Goal: Obtain resource: Download file/media

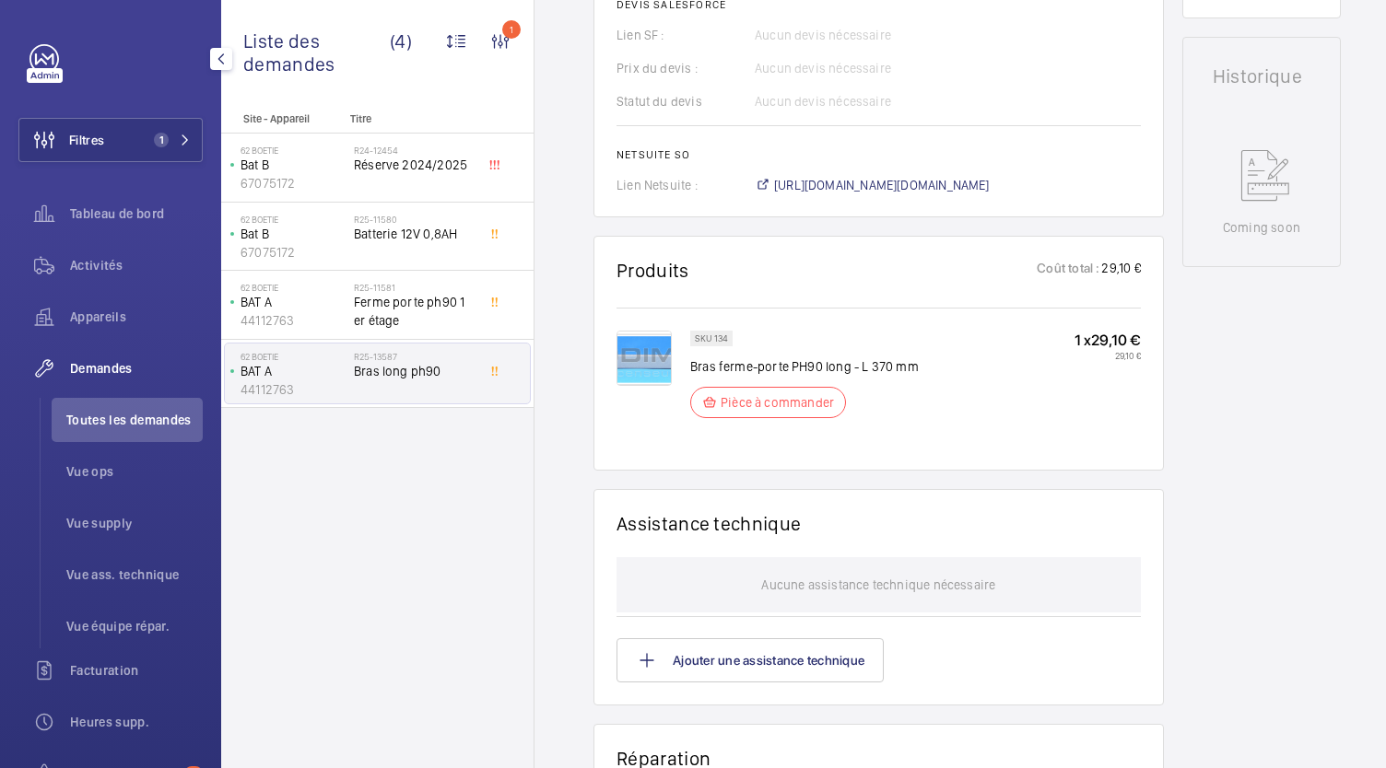
scroll to position [791, 0]
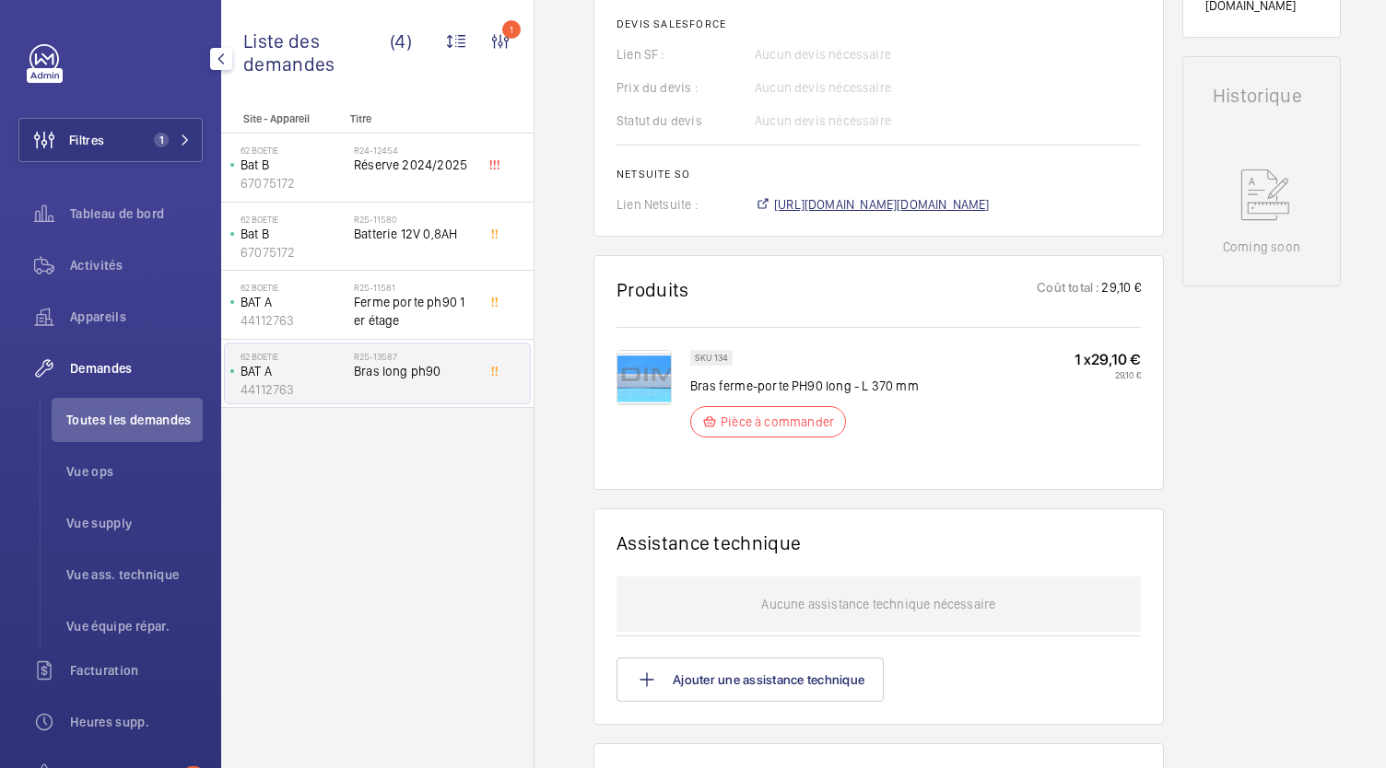
click at [989, 205] on span "https://6461500.app.netsuite.com/app/accounting/transactions/salesord.nl?id=308…" at bounding box center [882, 204] width 216 height 18
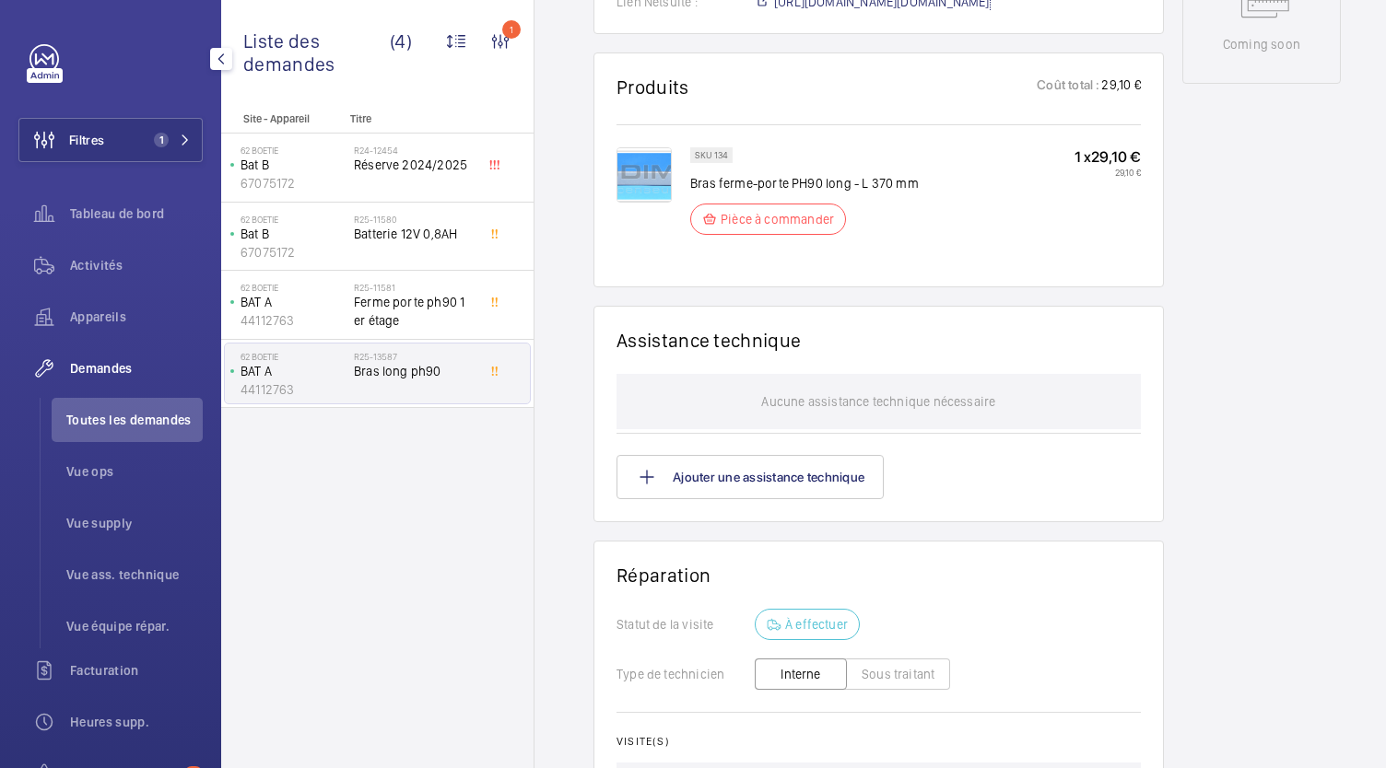
scroll to position [1003, 0]
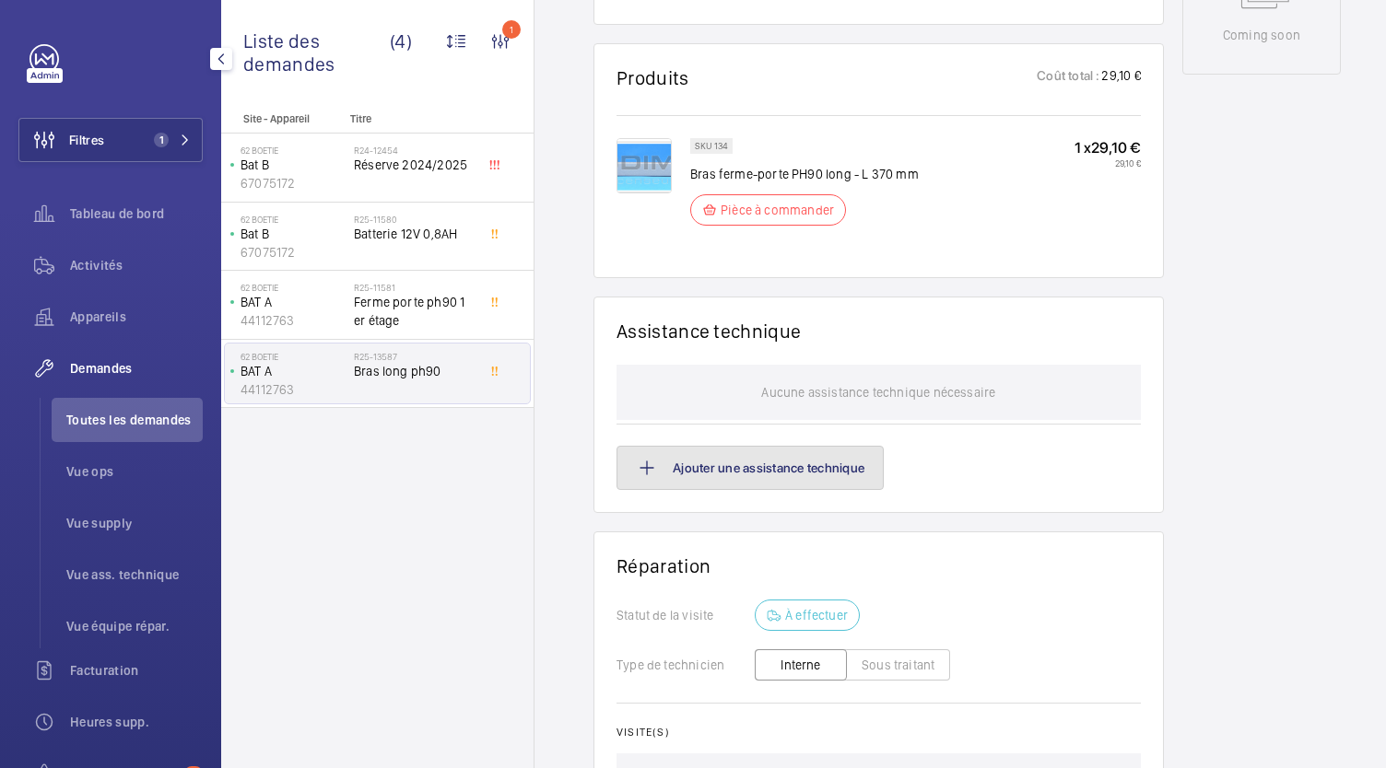
click at [787, 480] on button "Ajouter une assistance technique" at bounding box center [749, 468] width 267 height 44
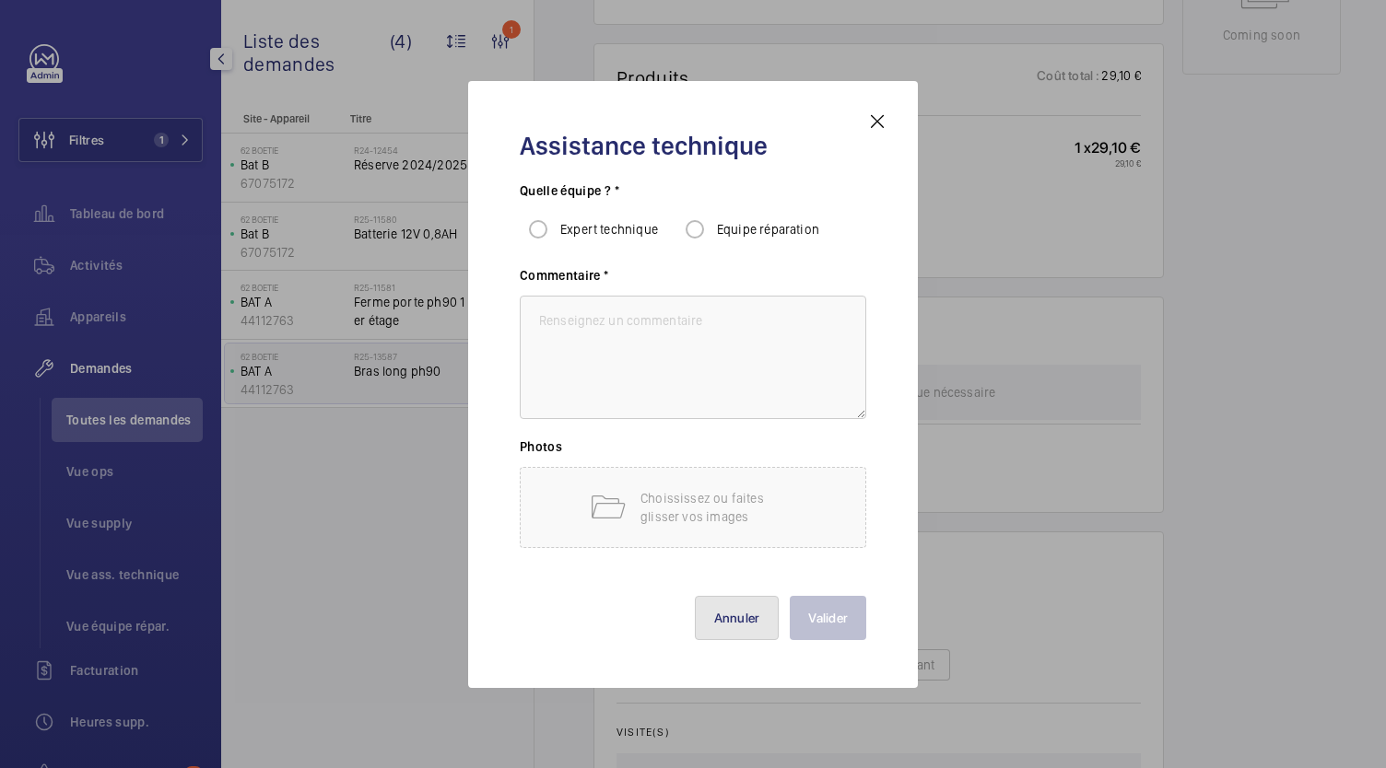
click at [757, 615] on button "Annuler" at bounding box center [737, 618] width 85 height 44
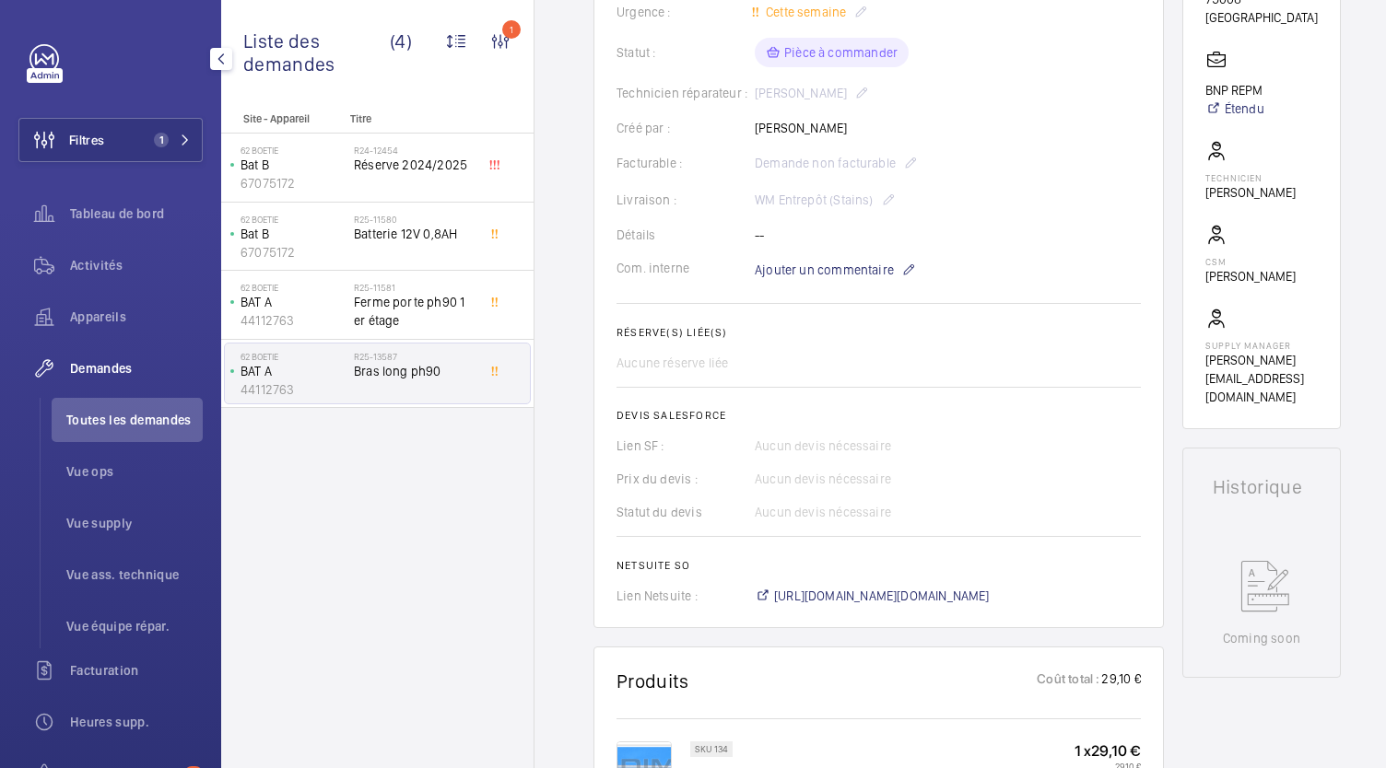
scroll to position [399, 0]
click at [892, 589] on span "https://6461500.app.netsuite.com/app/accounting/transactions/salesord.nl?id=308…" at bounding box center [882, 597] width 216 height 18
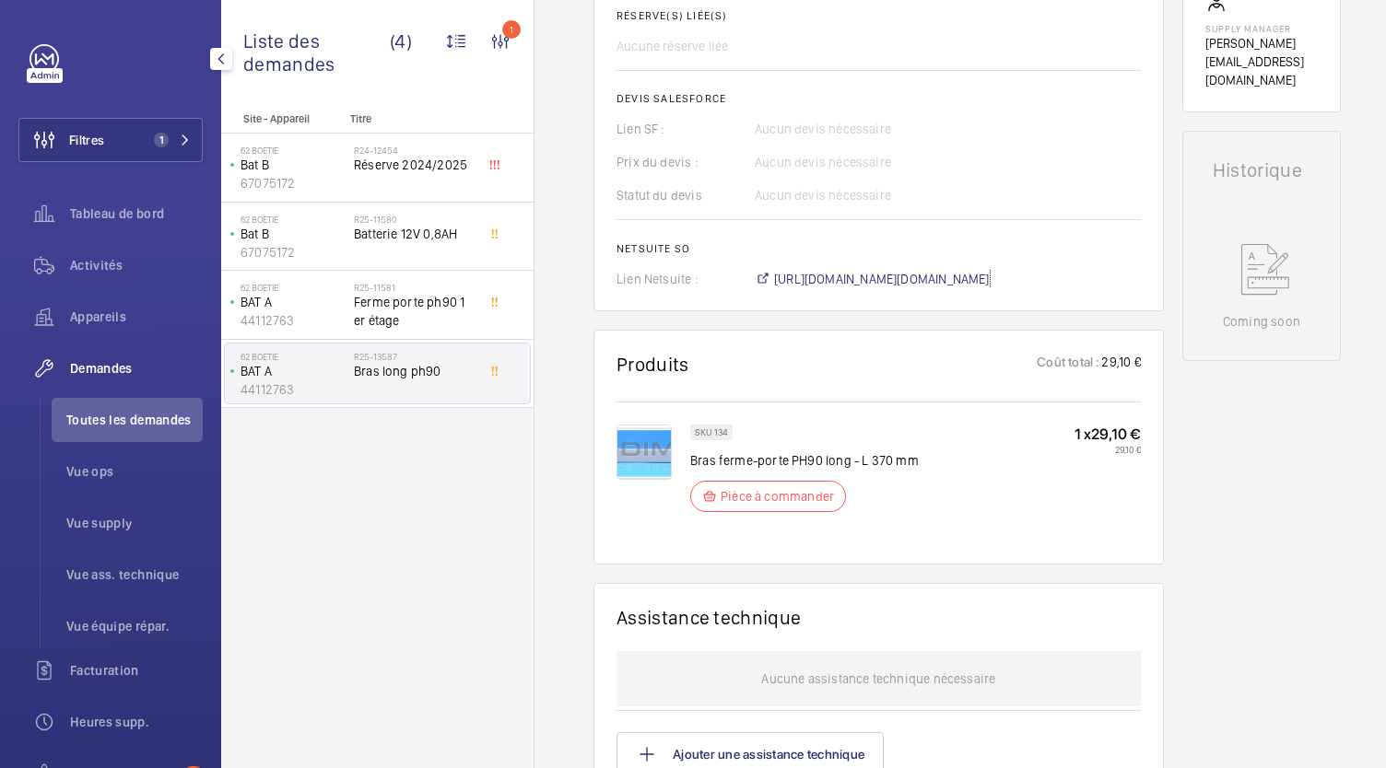
scroll to position [714, 0]
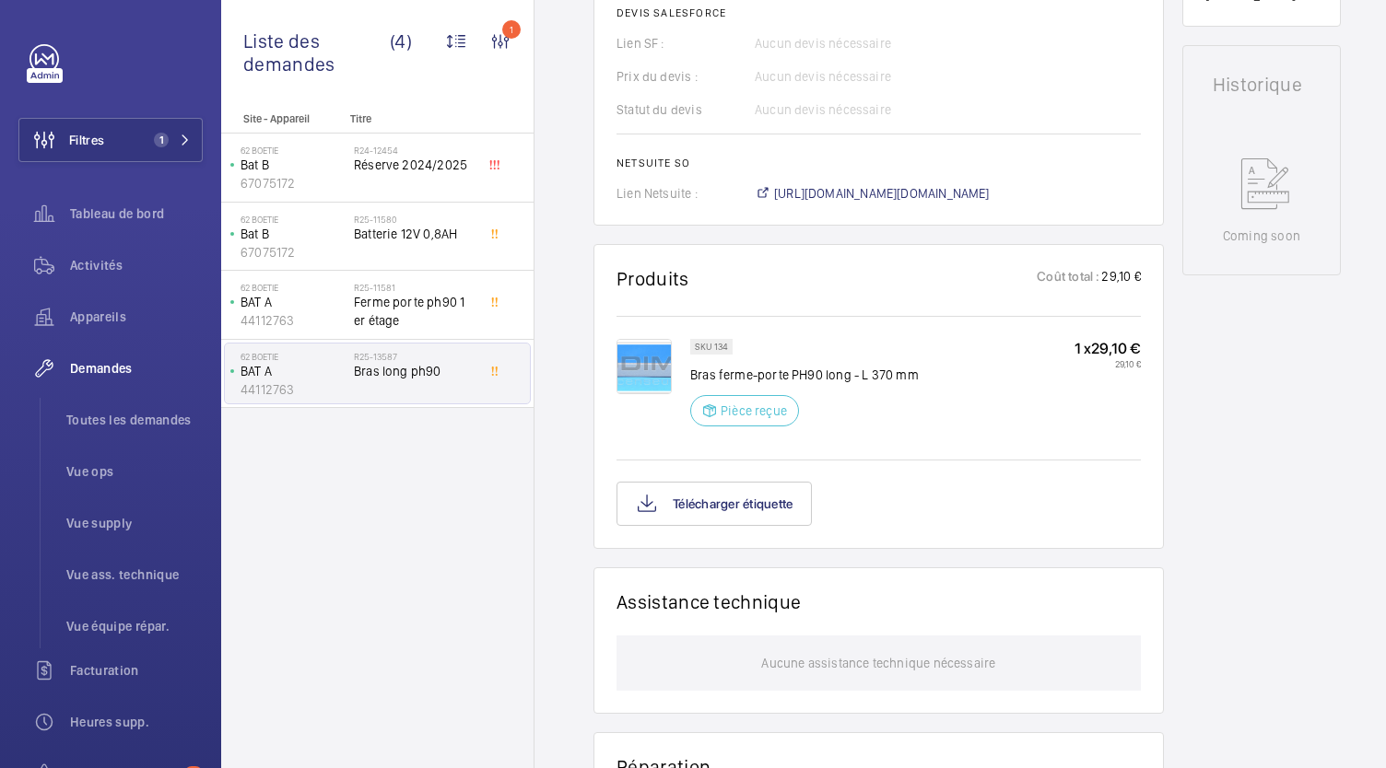
scroll to position [803, 0]
click at [759, 504] on button "Télécharger étiquette" at bounding box center [713, 503] width 195 height 44
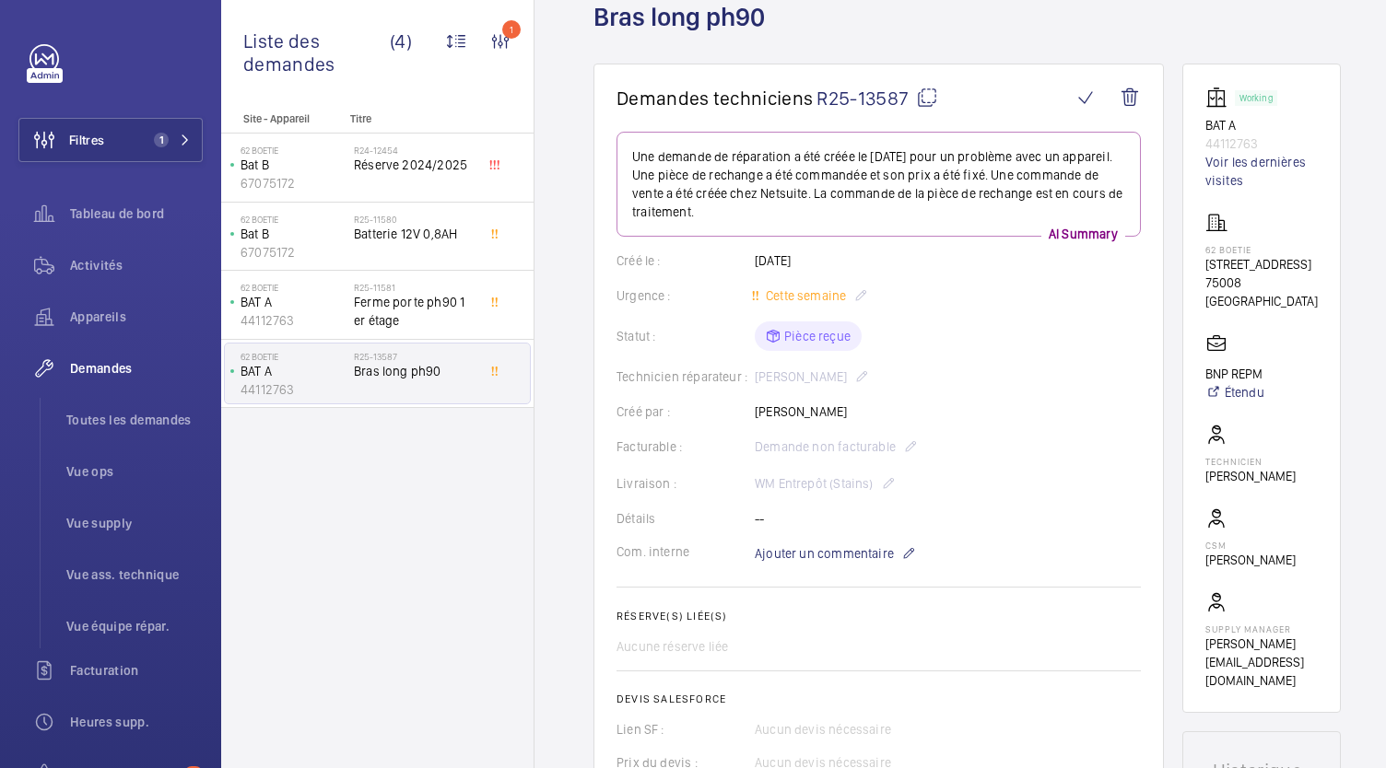
scroll to position [109, 0]
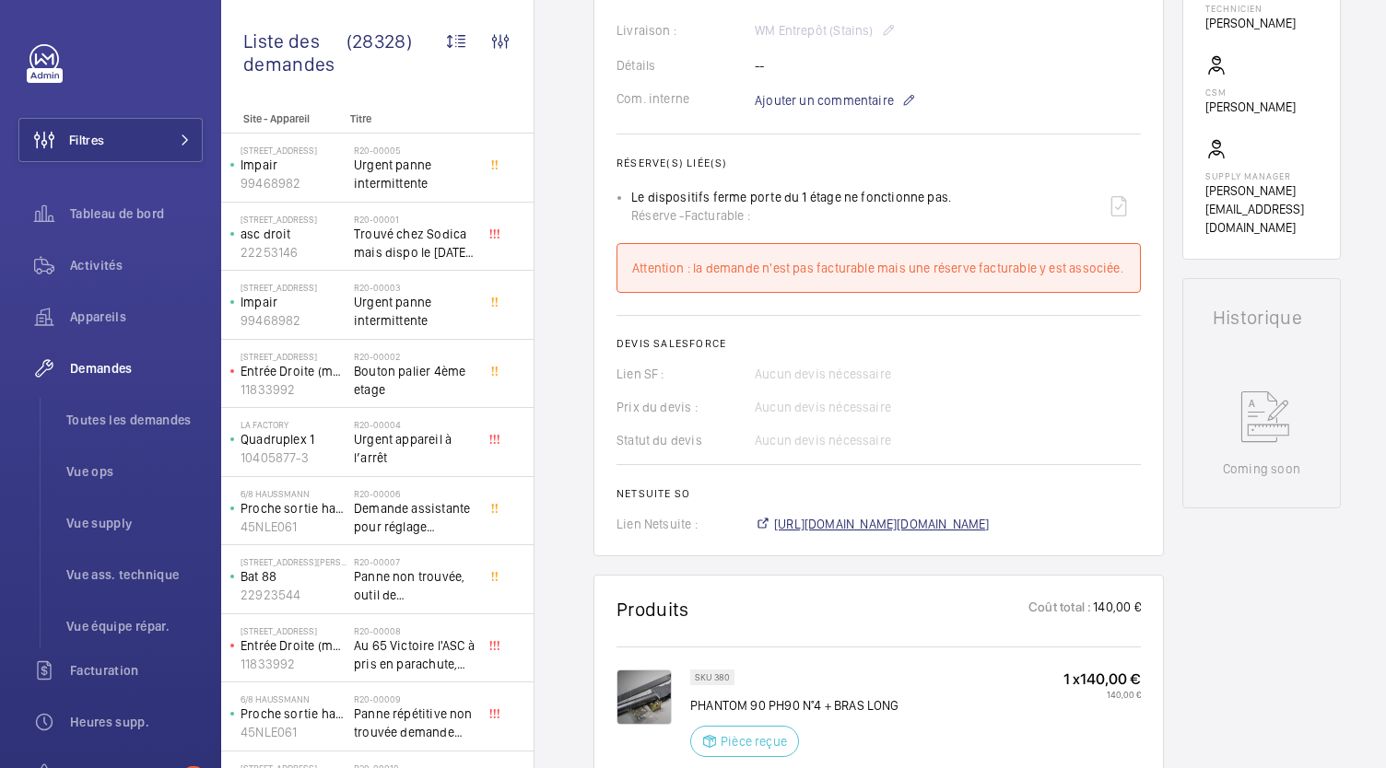
scroll to position [569, 0]
click at [930, 524] on span "[URL][DOMAIN_NAME][DOMAIN_NAME]" at bounding box center [882, 524] width 216 height 18
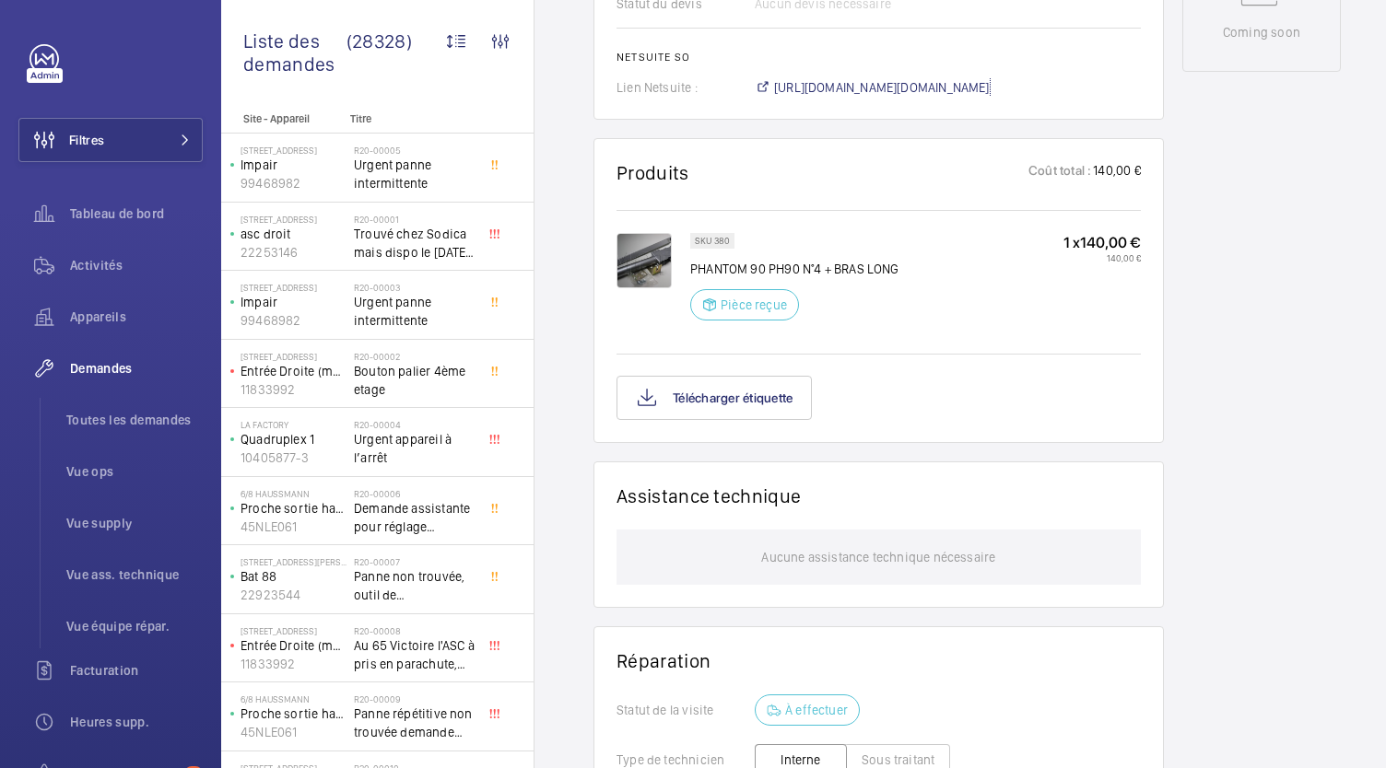
scroll to position [1007, 0]
click at [730, 414] on button "Télécharger étiquette" at bounding box center [713, 397] width 195 height 44
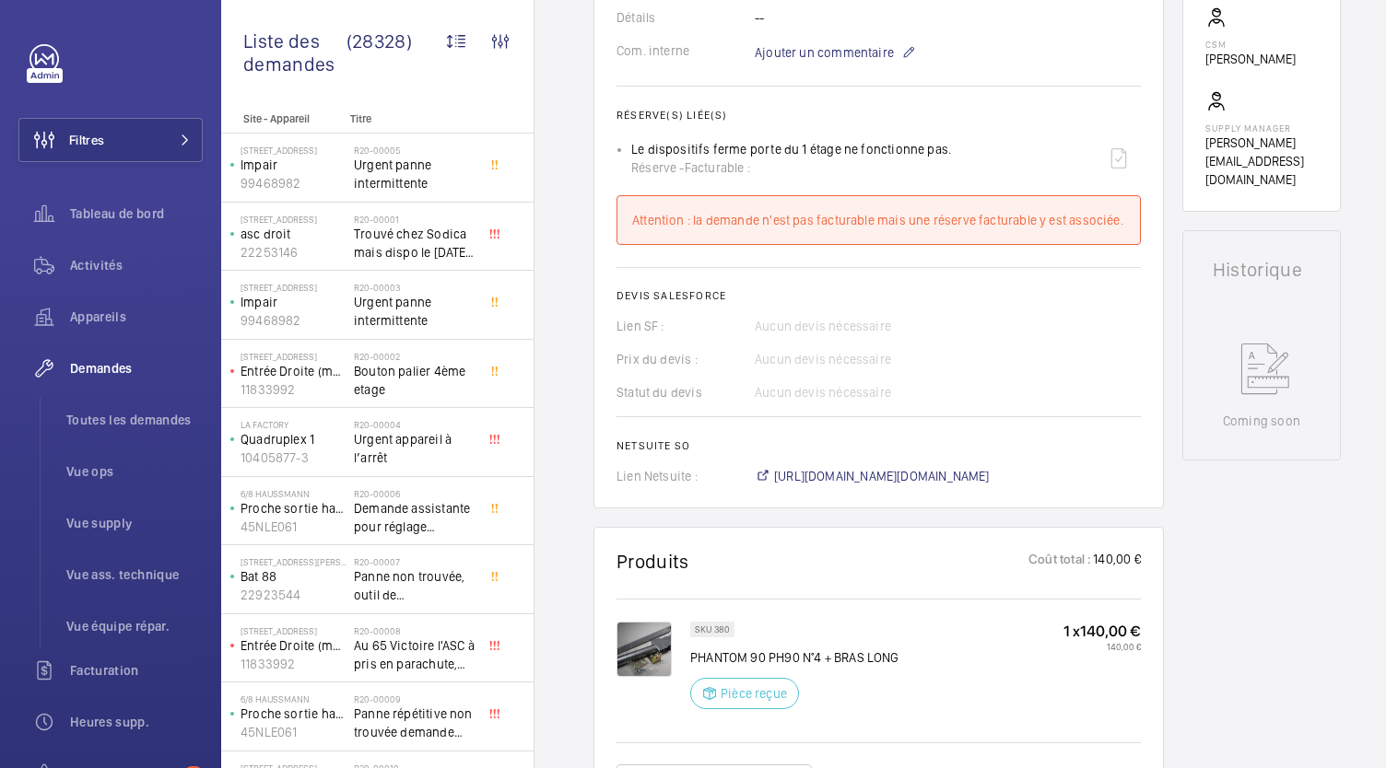
scroll to position [616, 0]
